Goal: Check status: Check status

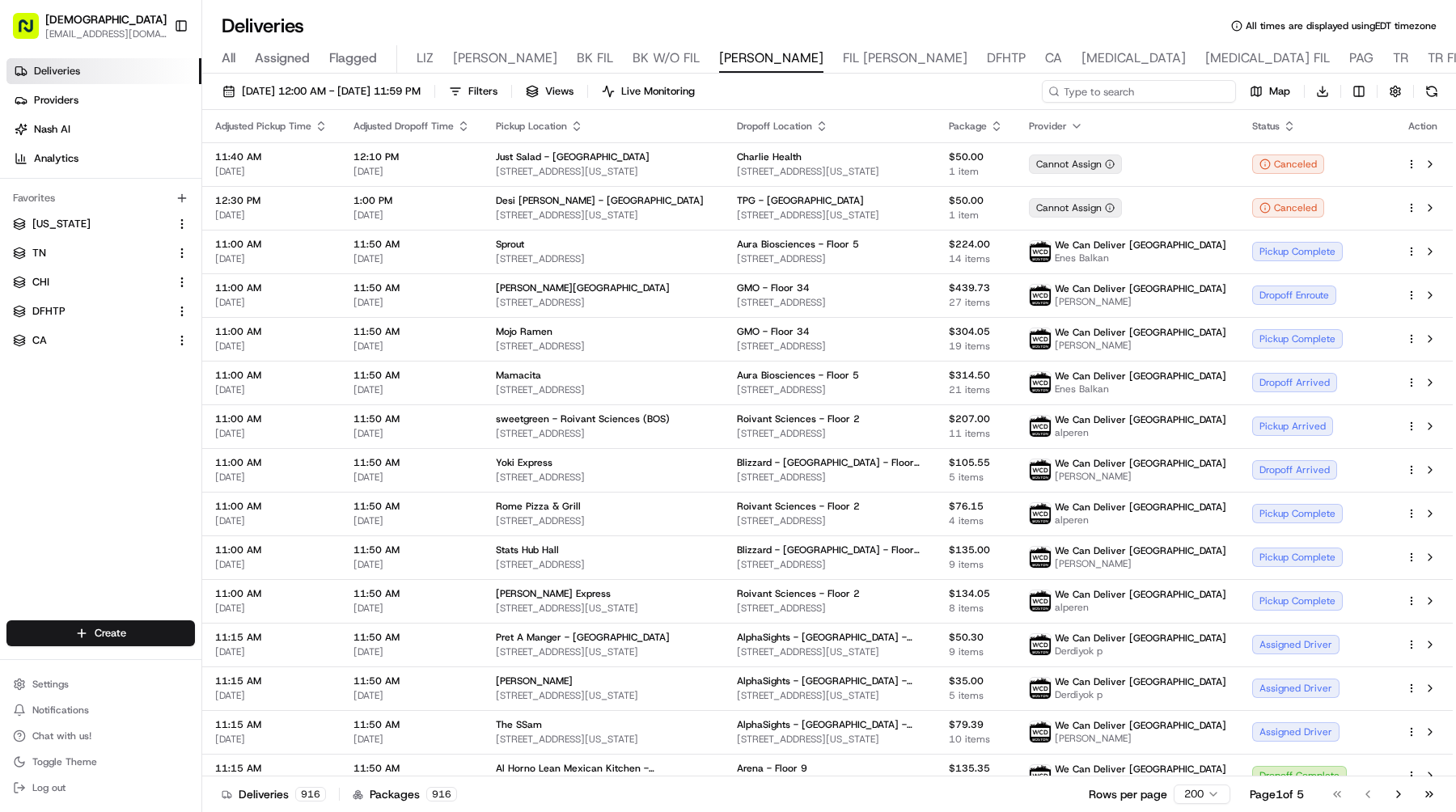
click at [1145, 90] on input at bounding box center [1139, 90] width 195 height 22
type input "seattle"
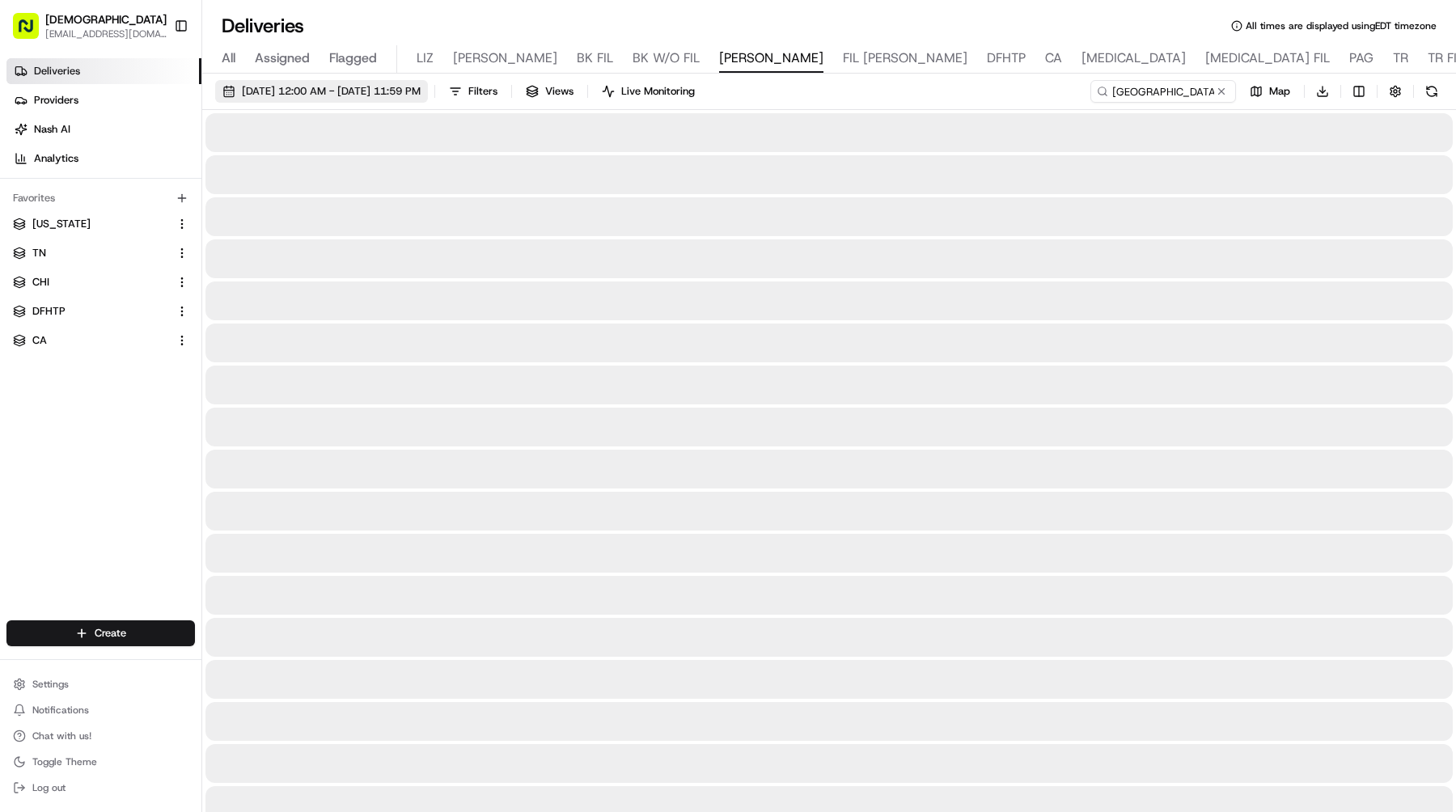
click at [396, 89] on span "08/19/2025 12:00 AM - 08/19/2025 11:59 PM" at bounding box center [332, 91] width 179 height 15
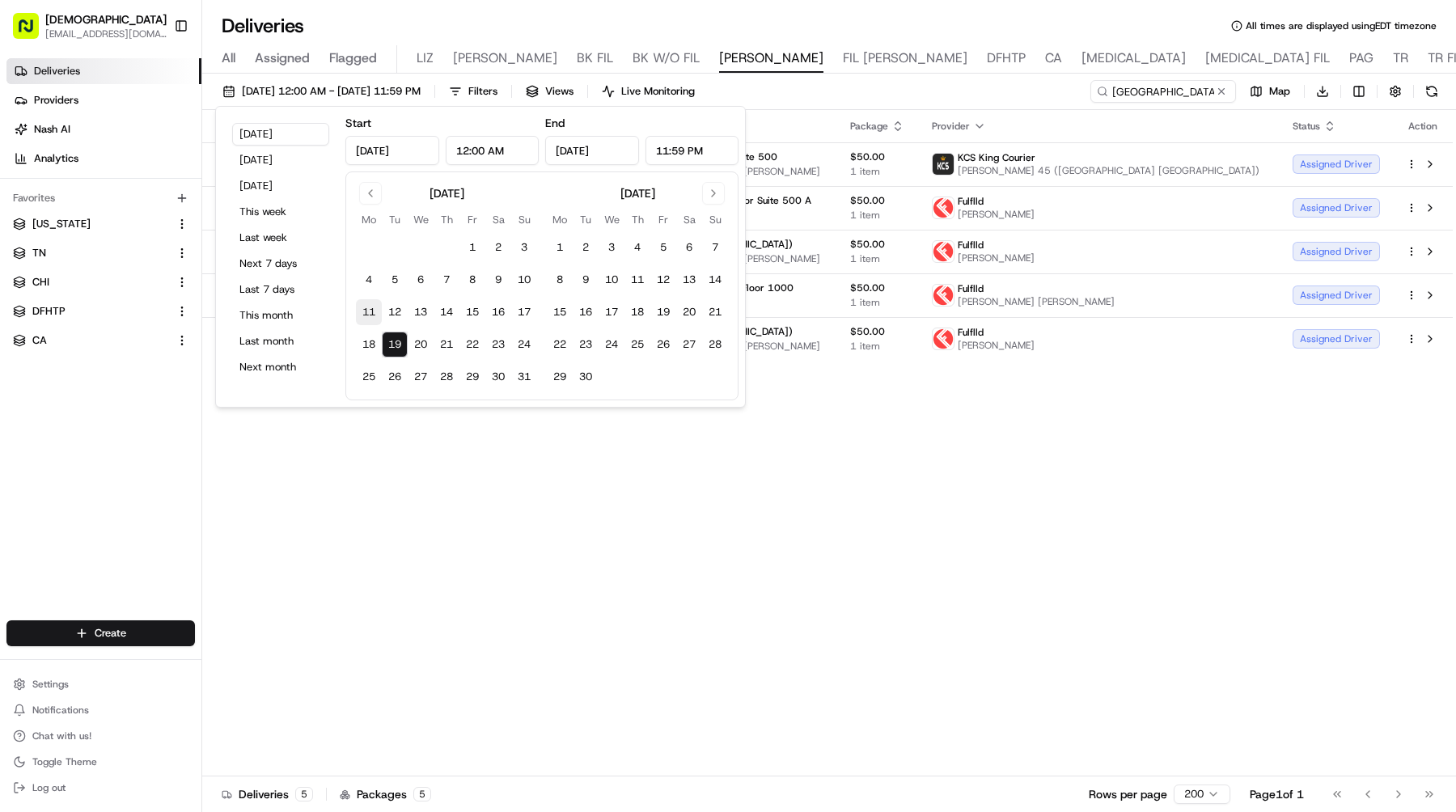
click at [368, 310] on button "11" at bounding box center [369, 312] width 26 height 26
type input "Aug 11, 2025"
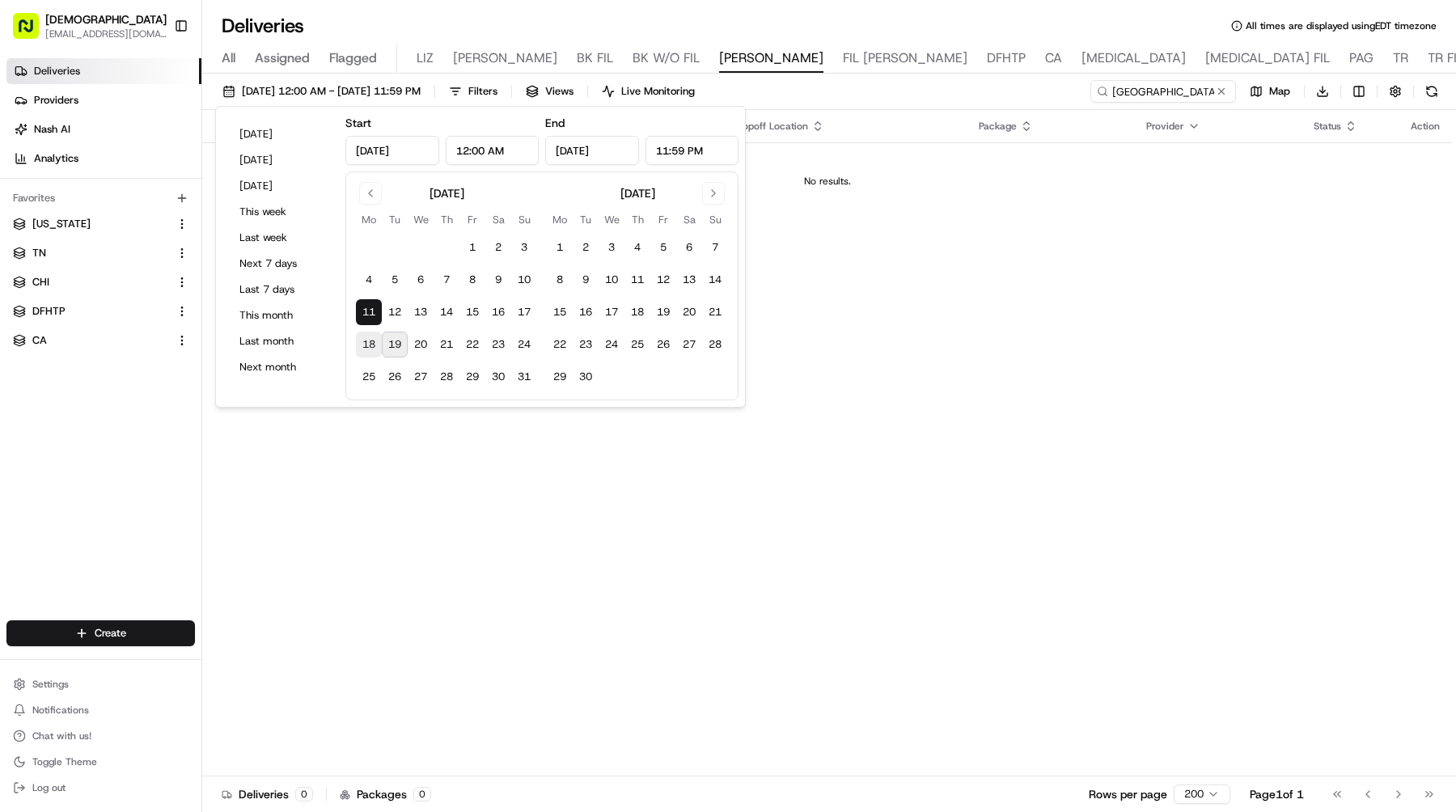
click at [368, 343] on button "18" at bounding box center [369, 344] width 26 height 26
type input "Aug 18, 2025"
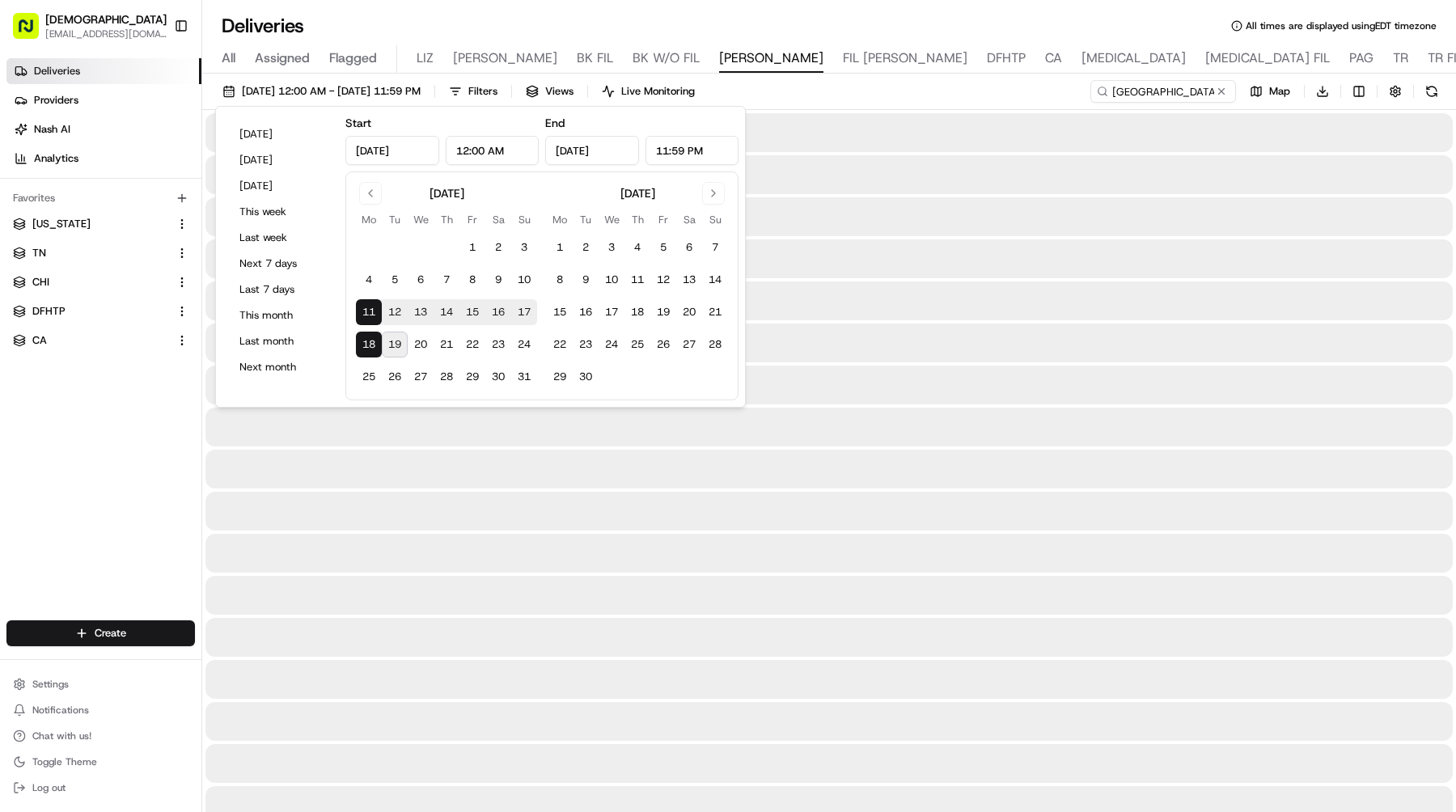
click at [904, 89] on div "08/11/2025 12:00 AM - 08/18/2025 11:59 PM Filters Views Live Monitoring seattle…" at bounding box center [829, 94] width 1254 height 30
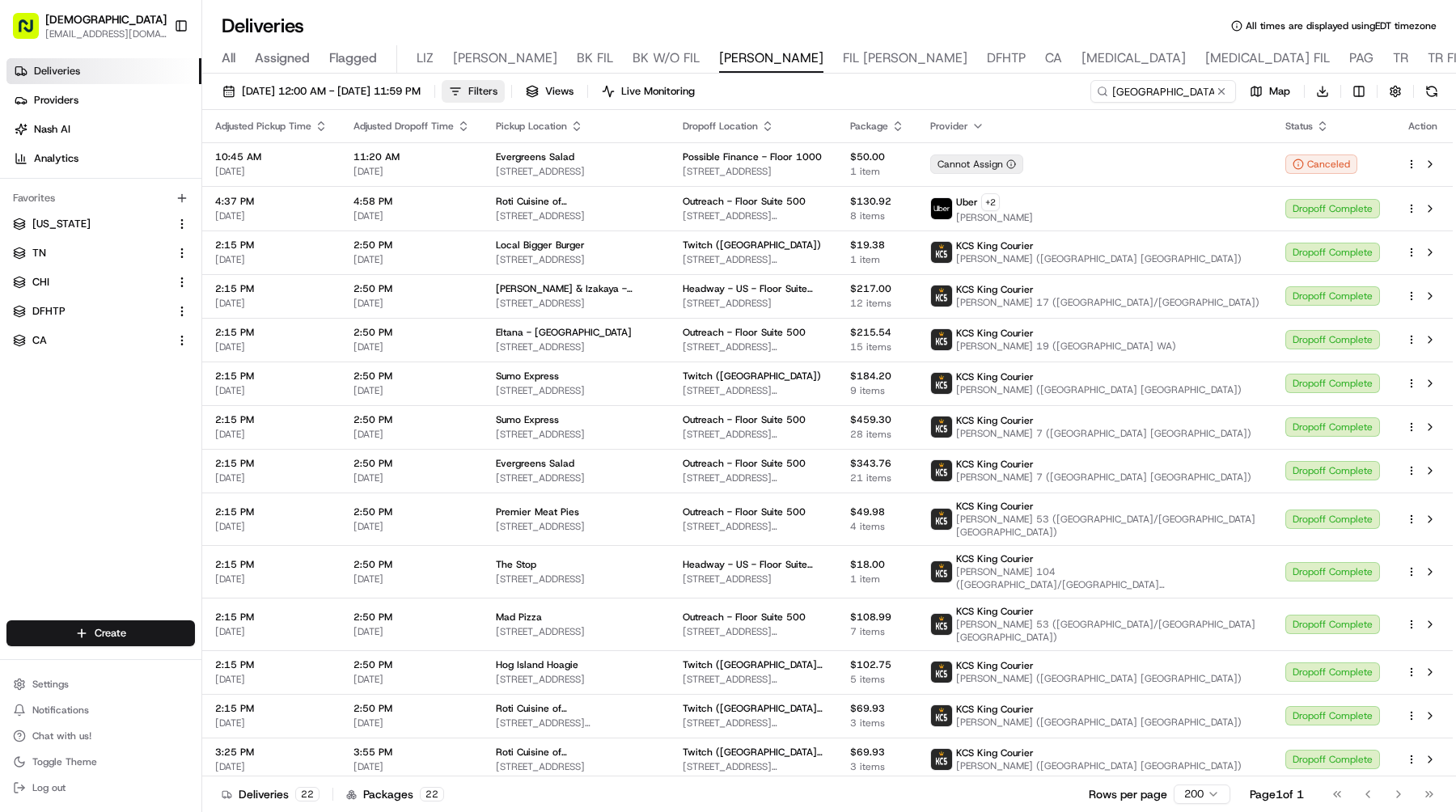
click at [498, 89] on span "Filters" at bounding box center [483, 91] width 29 height 15
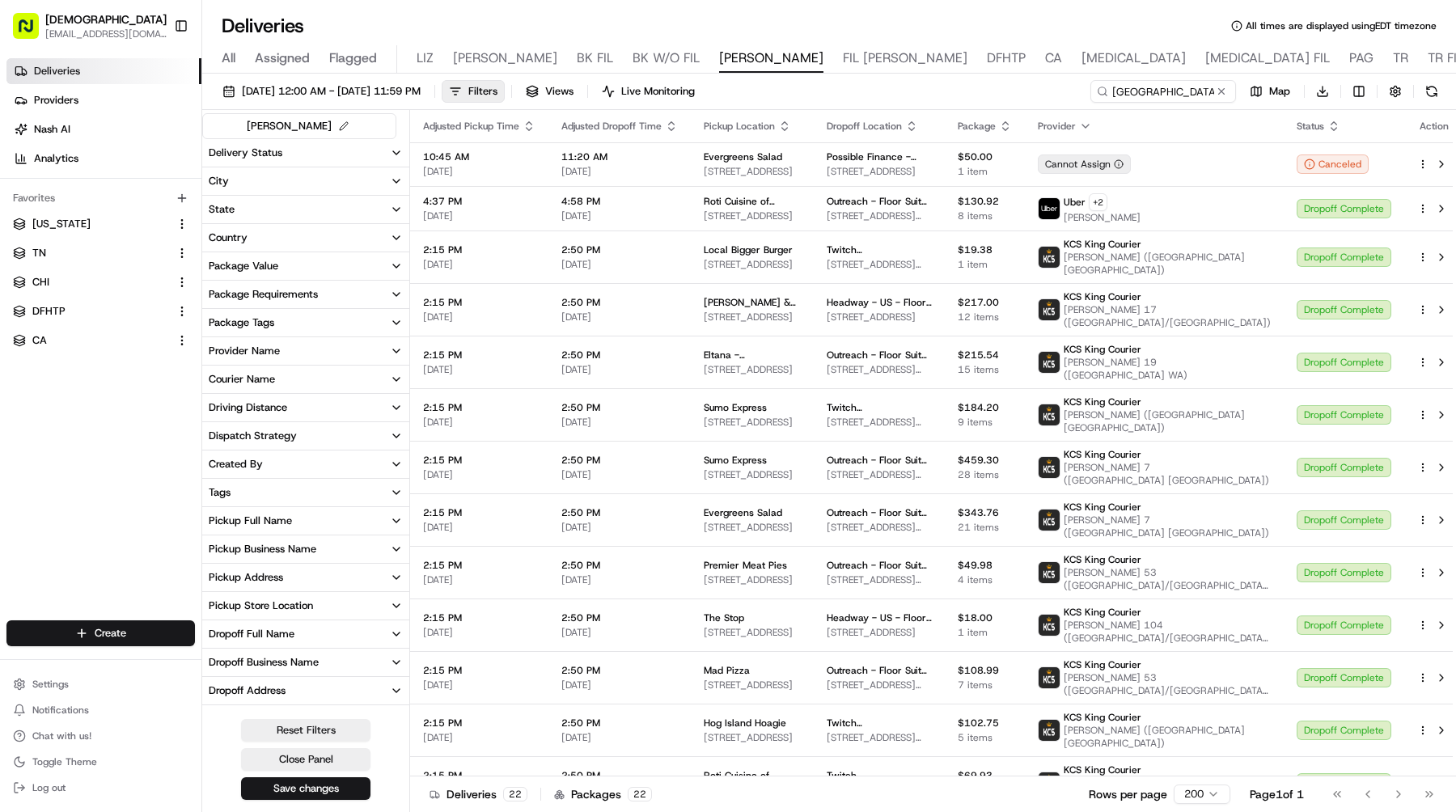
click at [282, 348] on button "Provider Name" at bounding box center [305, 351] width 207 height 27
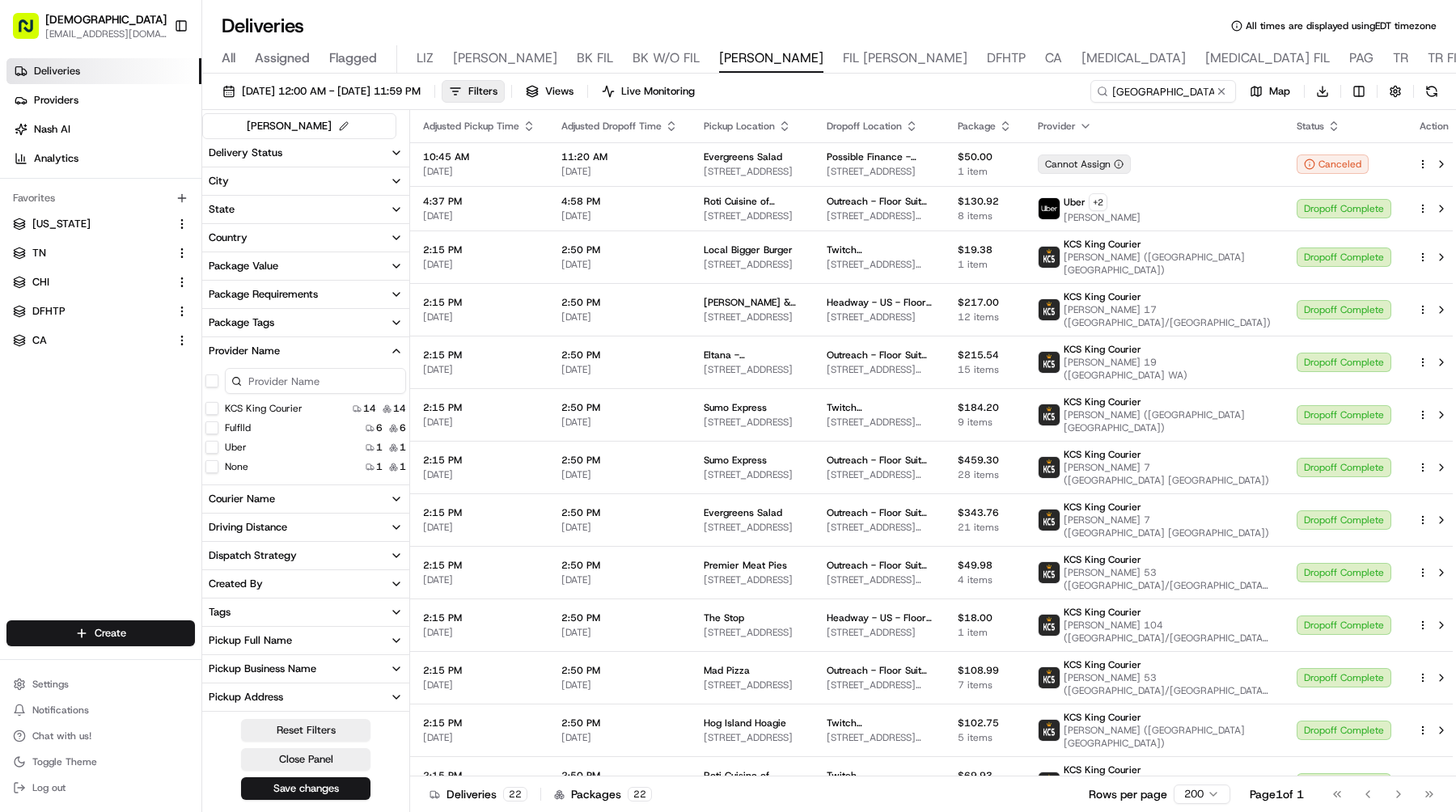
click at [214, 426] on button "Fulflld" at bounding box center [211, 427] width 13 height 13
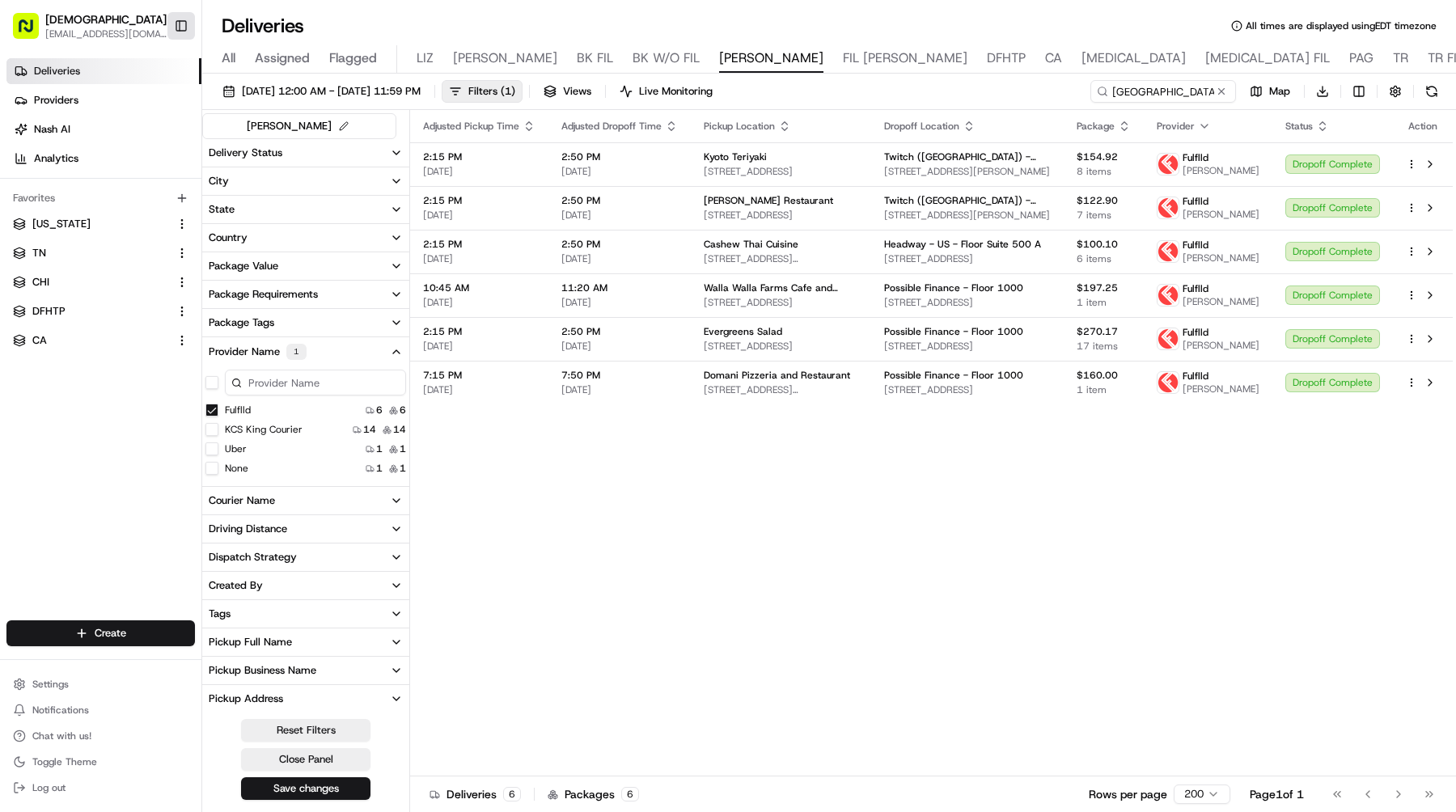
click at [182, 26] on button "Toggle Sidebar" at bounding box center [181, 25] width 27 height 27
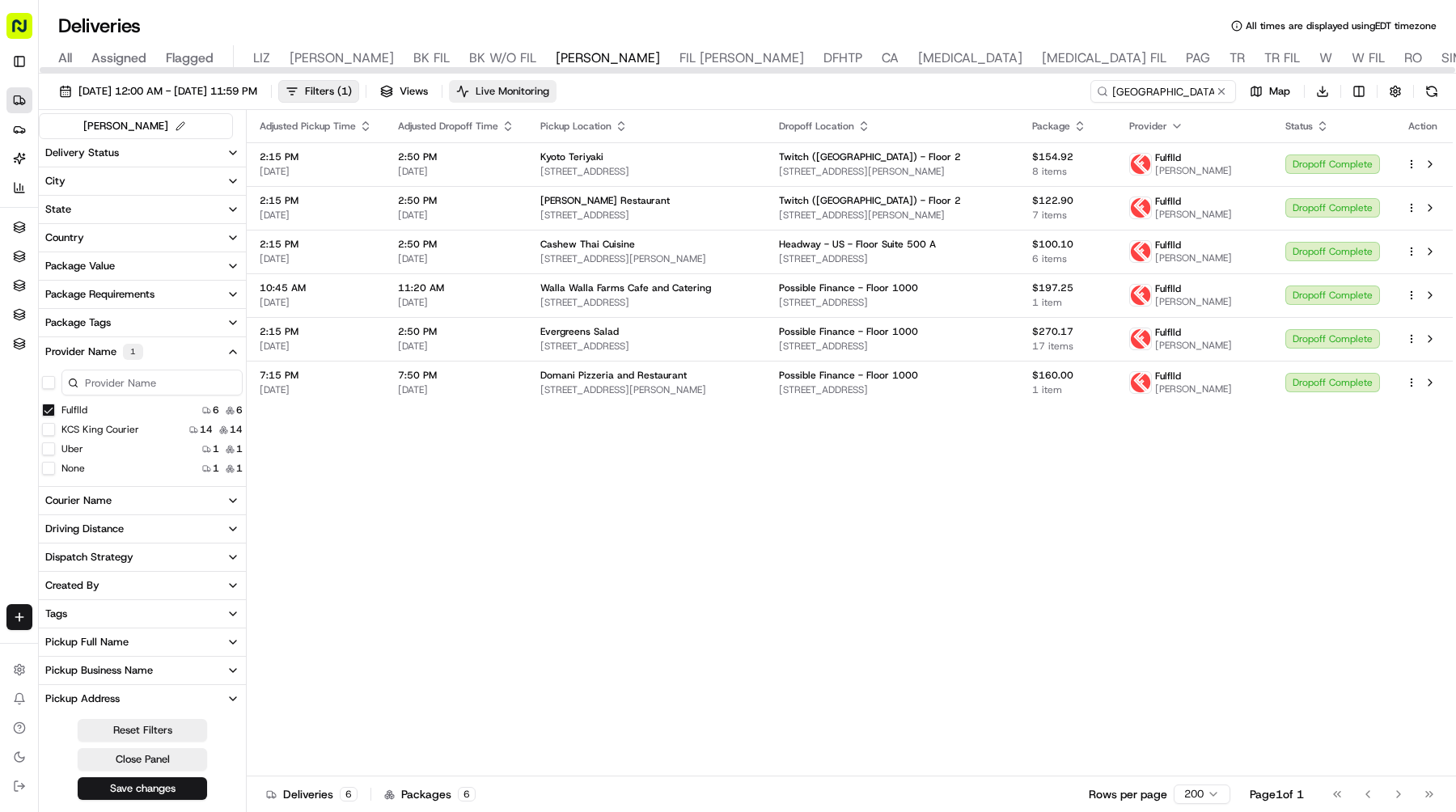
click at [550, 90] on span "Live Monitoring" at bounding box center [513, 91] width 74 height 15
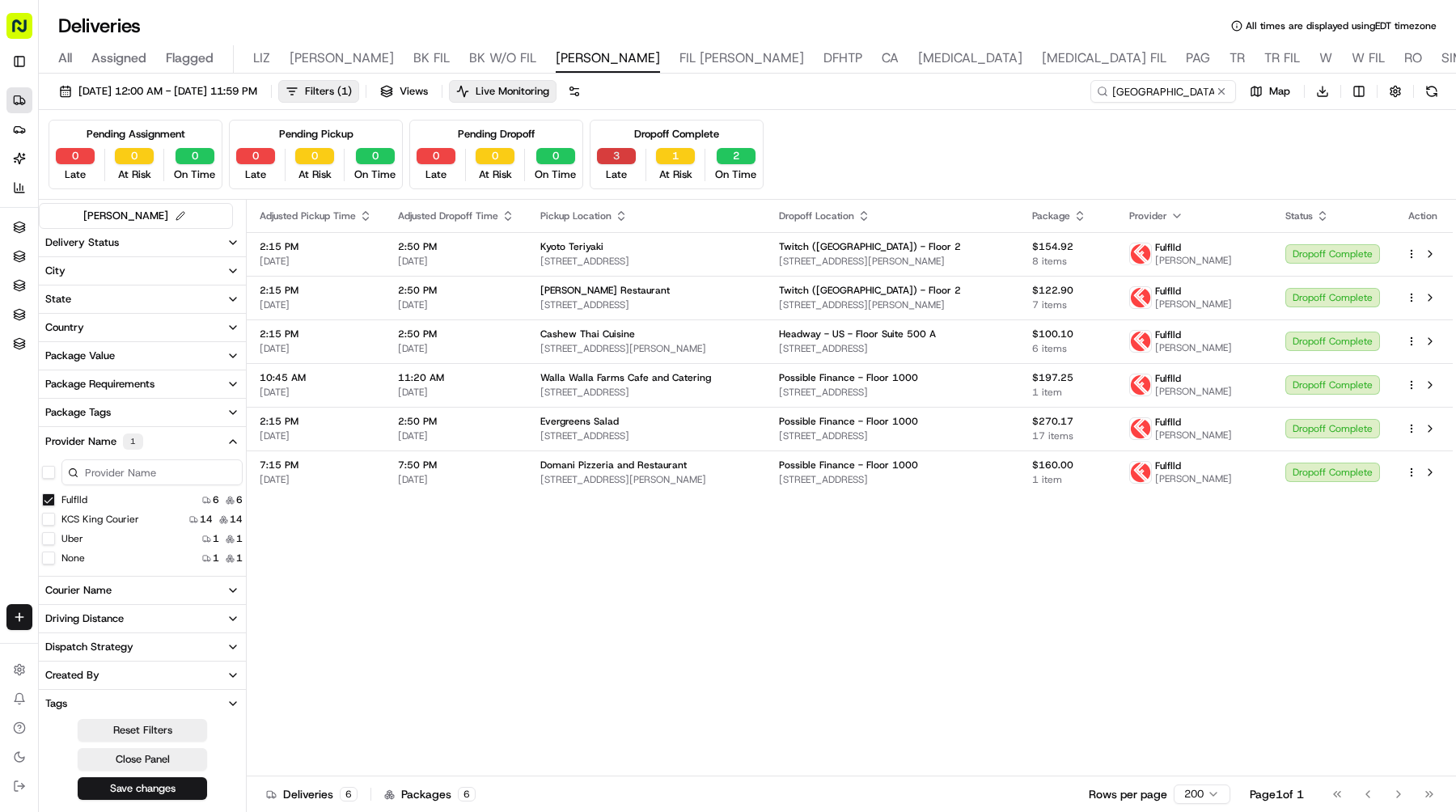
click at [623, 149] on button "3" at bounding box center [617, 156] width 39 height 17
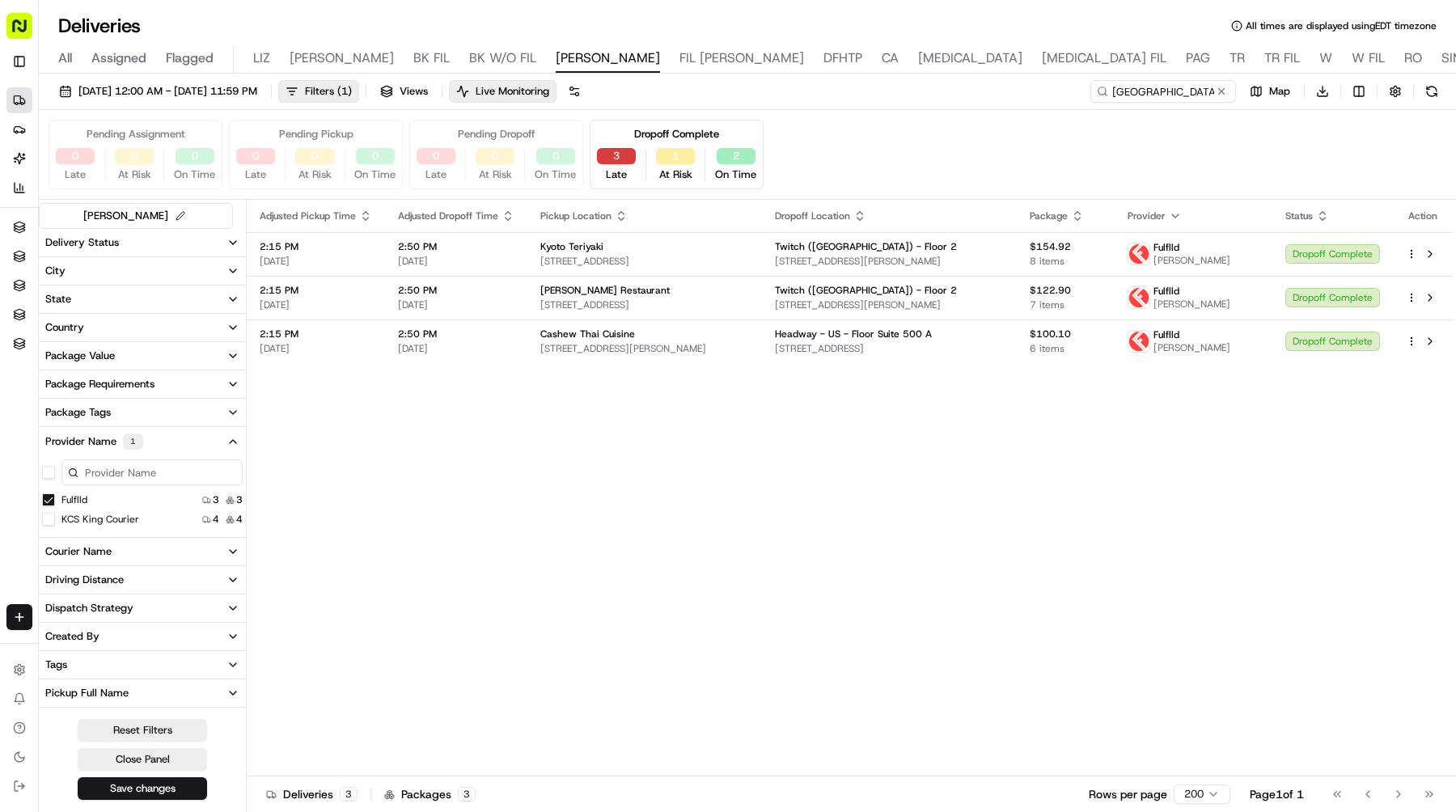
click at [623, 149] on button "3" at bounding box center [617, 156] width 39 height 17
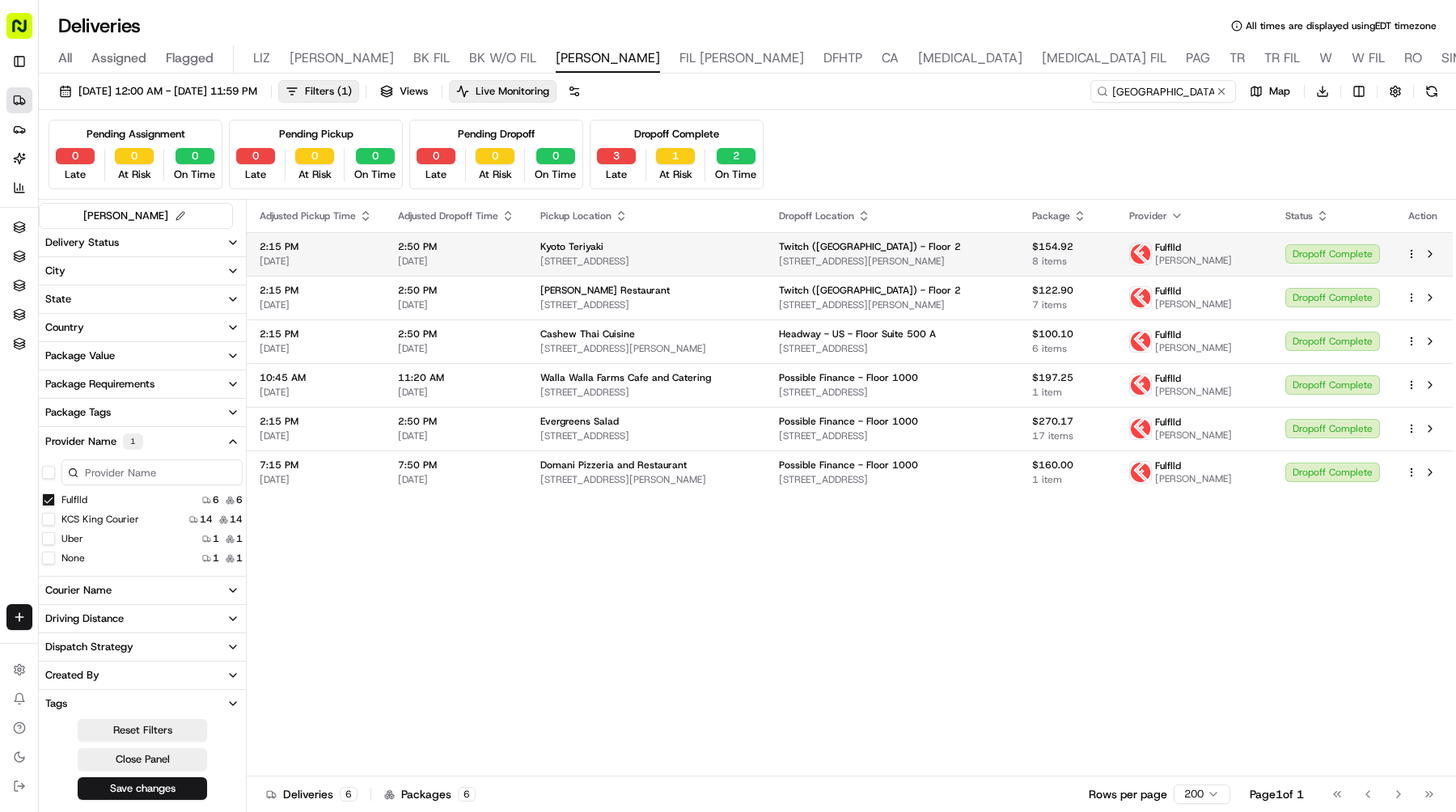
click at [1312, 248] on div "Dropoff Complete" at bounding box center [1332, 254] width 94 height 19
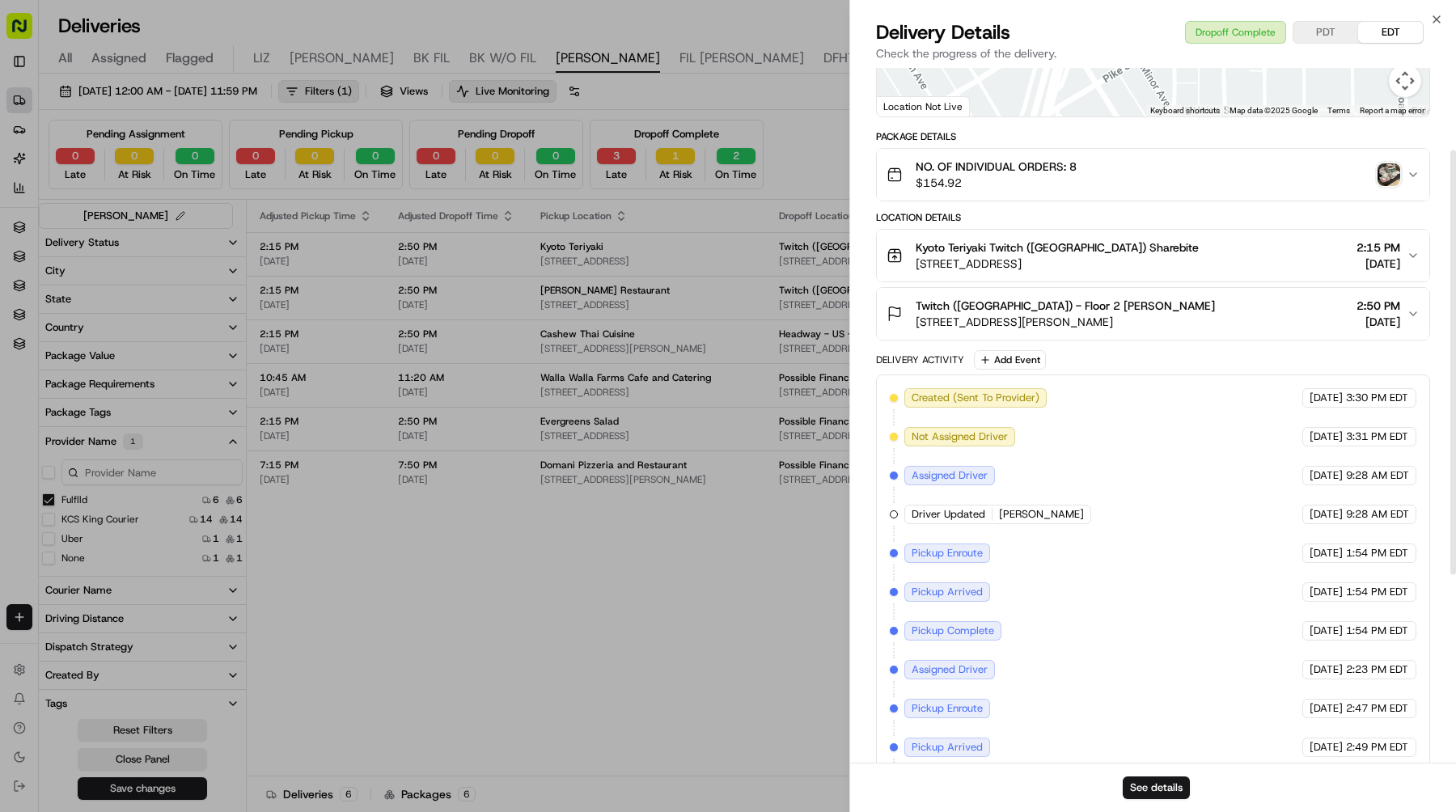
scroll to position [341, 0]
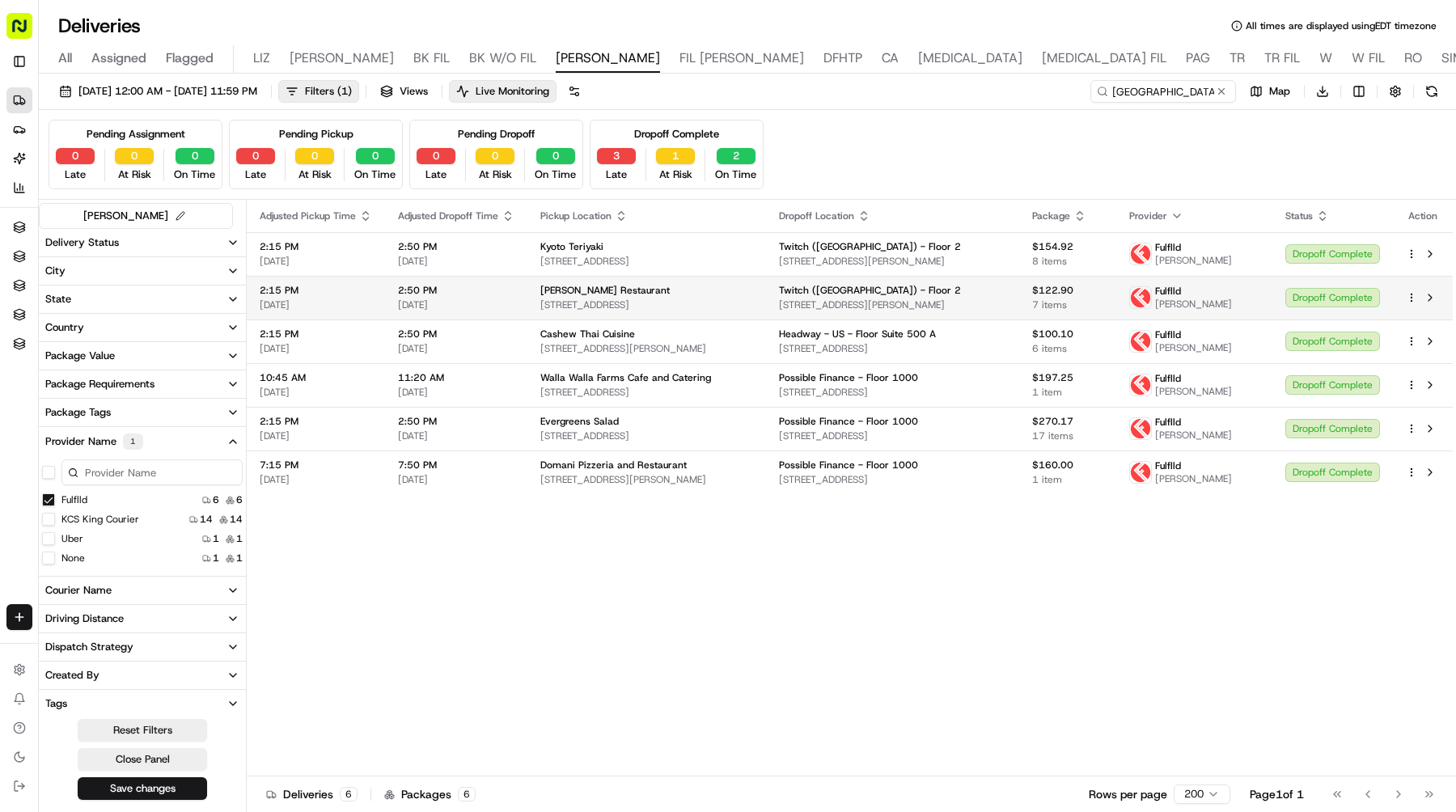
click at [1324, 299] on div "Dropoff Complete" at bounding box center [1332, 298] width 94 height 19
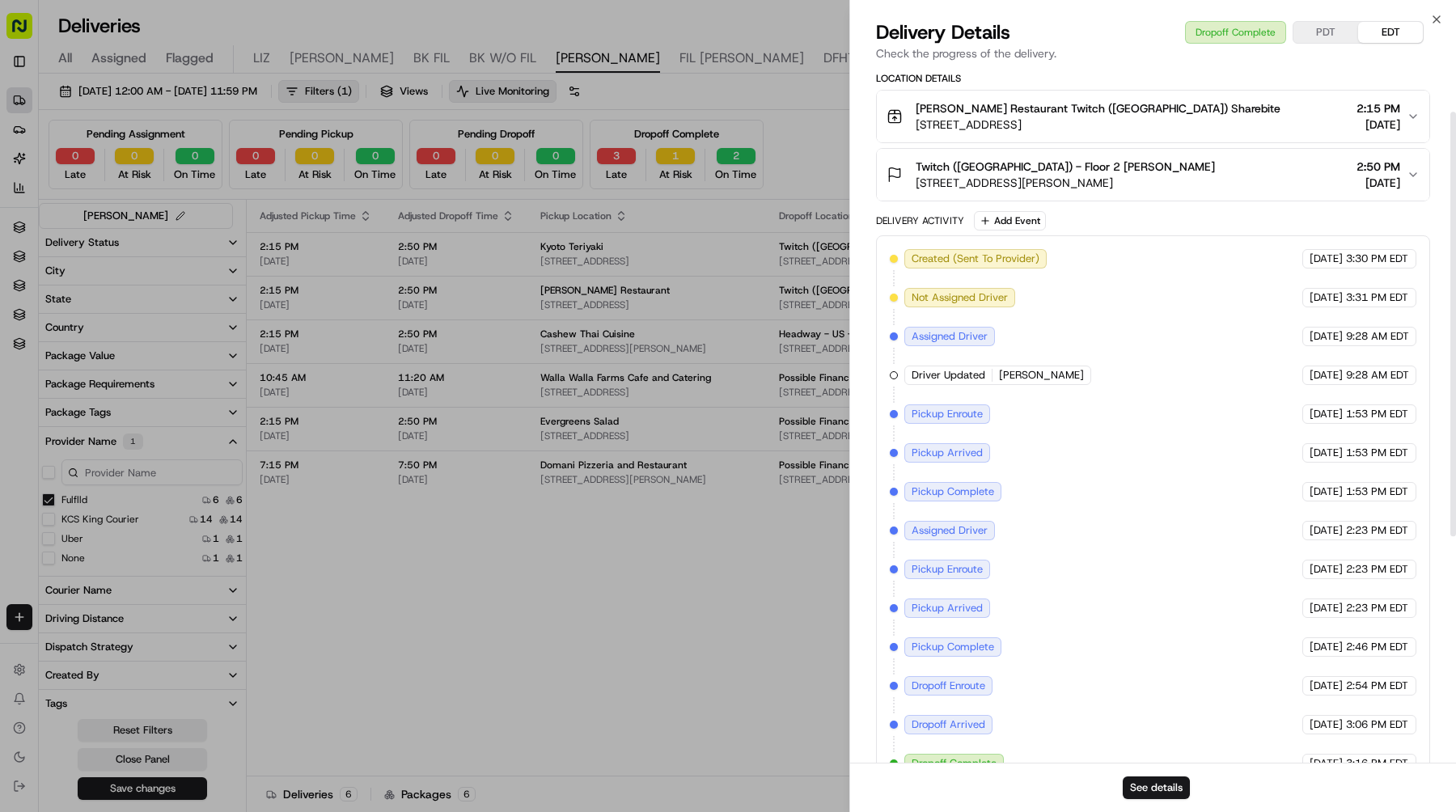
scroll to position [442, 0]
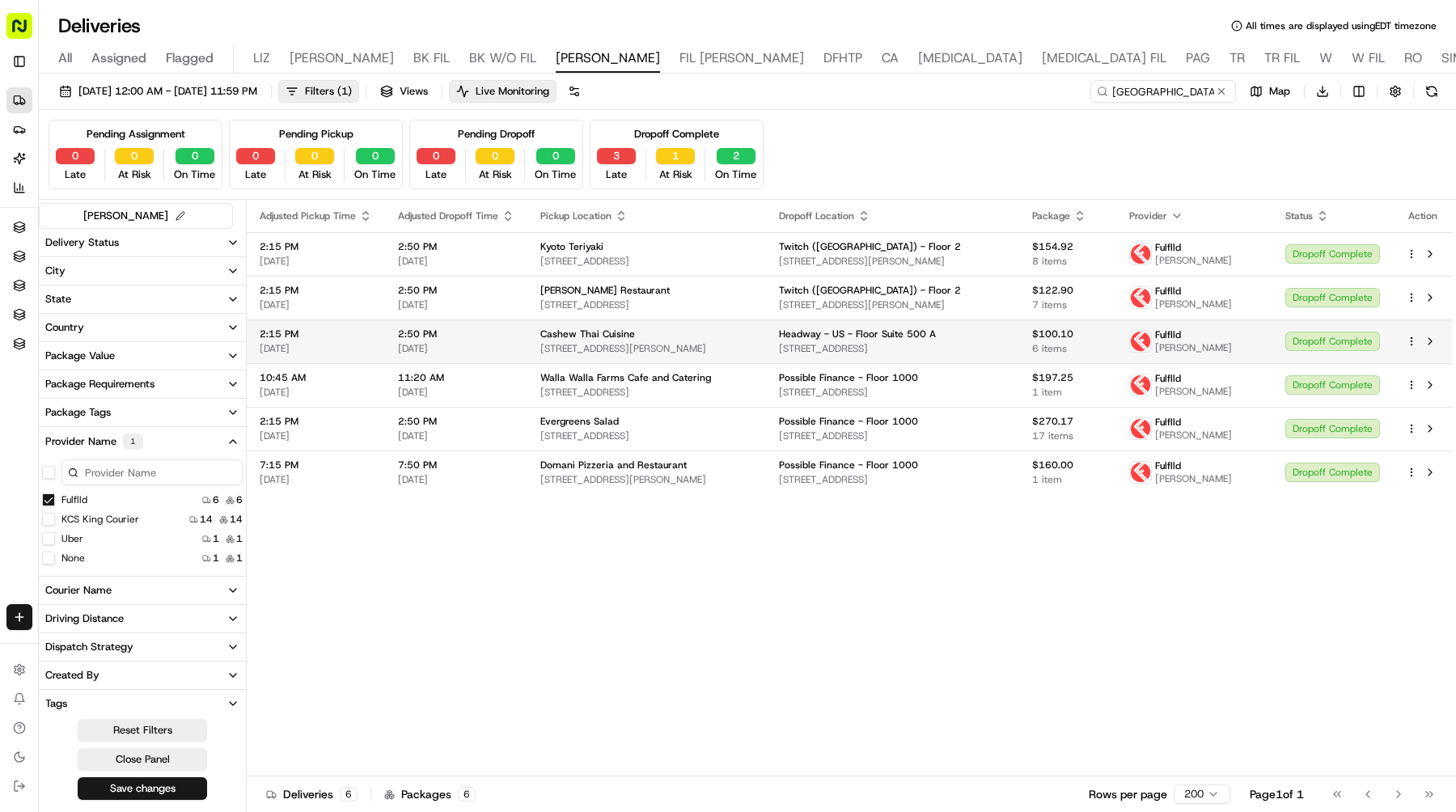
click at [1329, 343] on div "Dropoff Complete" at bounding box center [1332, 341] width 94 height 19
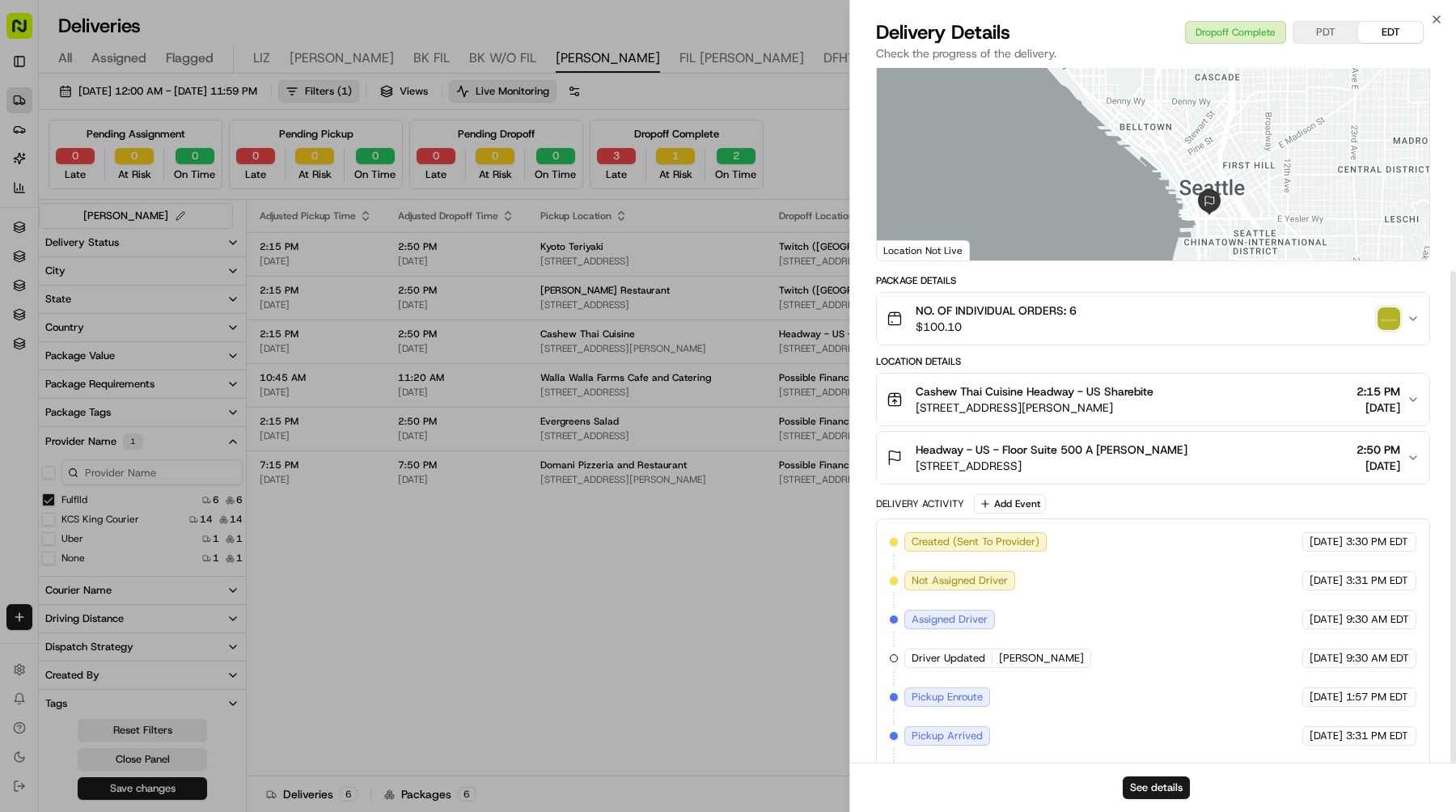
scroll to position [287, 0]
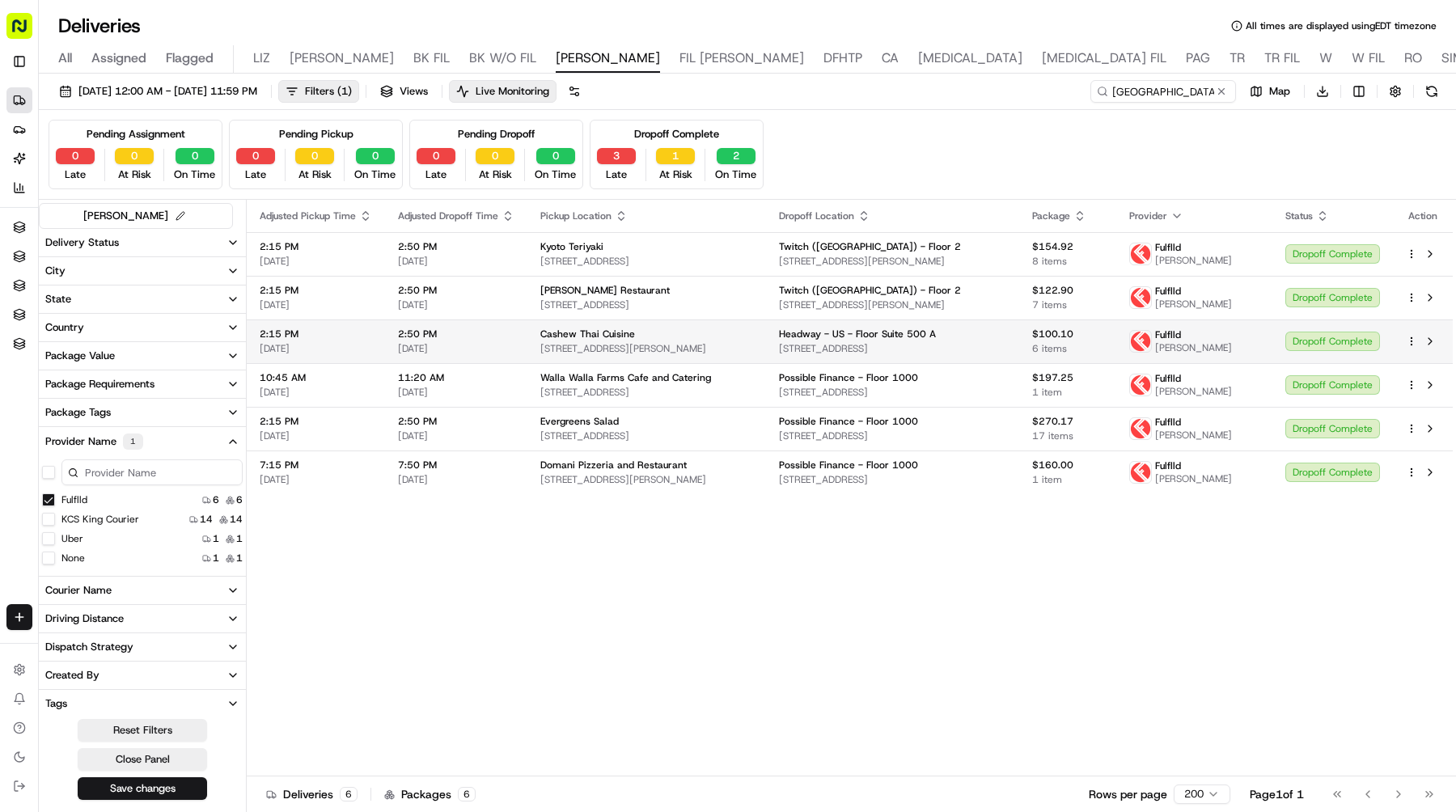
click at [1296, 344] on div "Dropoff Complete" at bounding box center [1332, 341] width 94 height 19
click at [1346, 383] on div "Dropoff Complete" at bounding box center [1332, 385] width 94 height 19
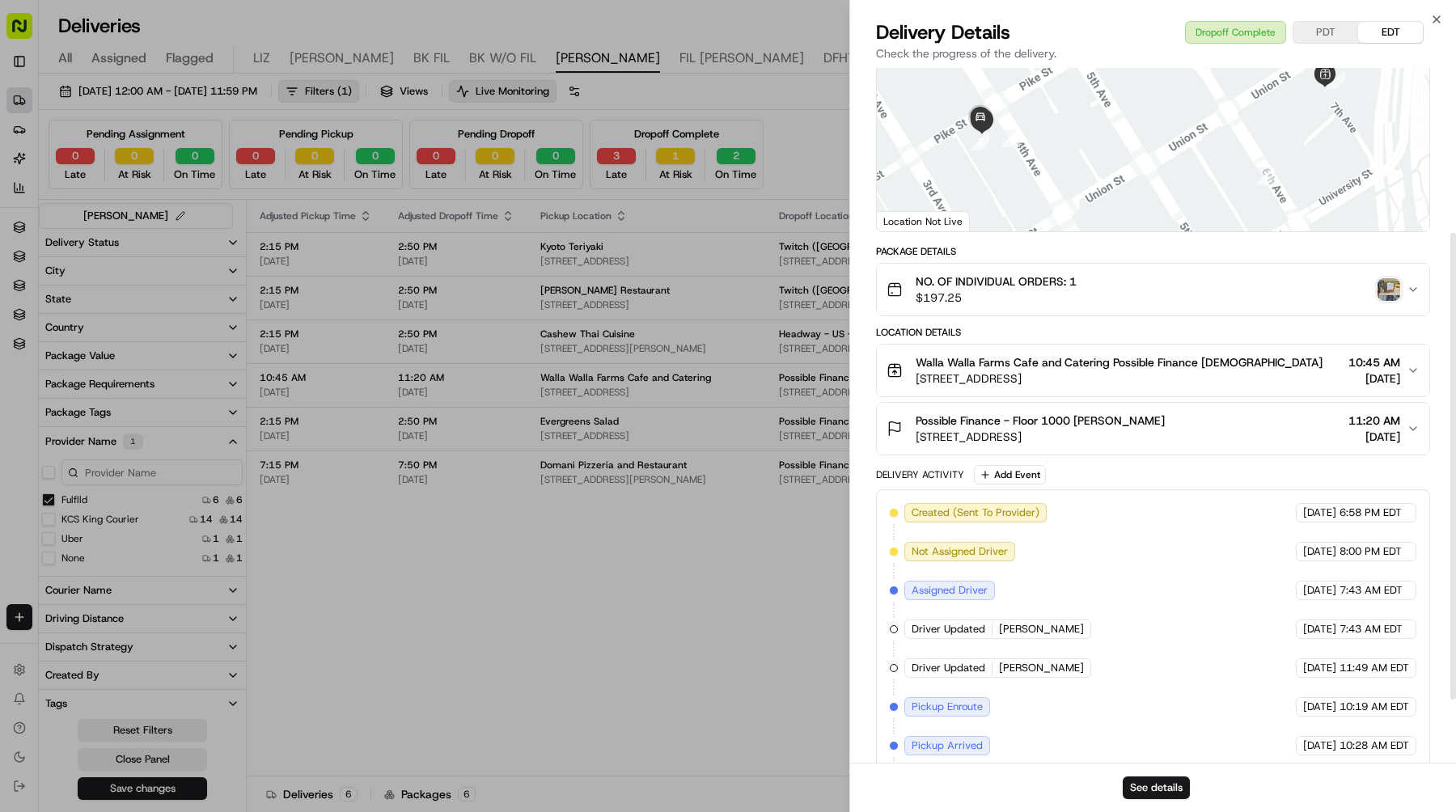
scroll to position [339, 0]
